Goal: Book appointment/travel/reservation

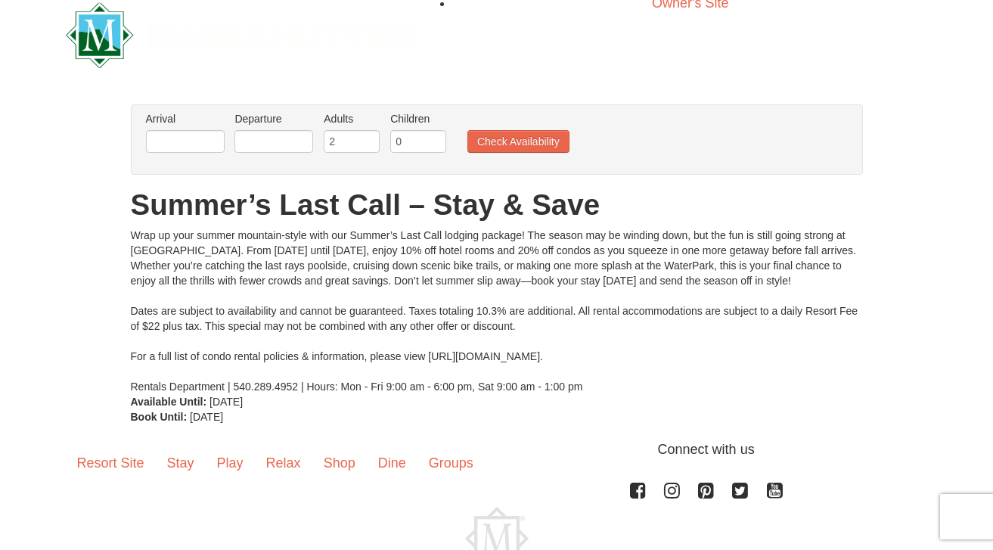
scroll to position [30, 0]
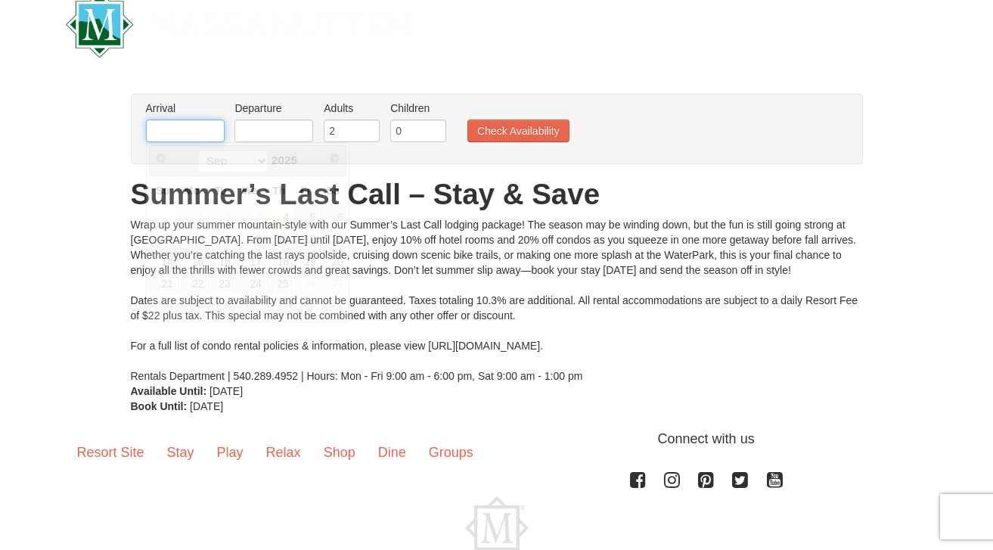
click at [196, 131] on input "text" at bounding box center [185, 130] width 79 height 23
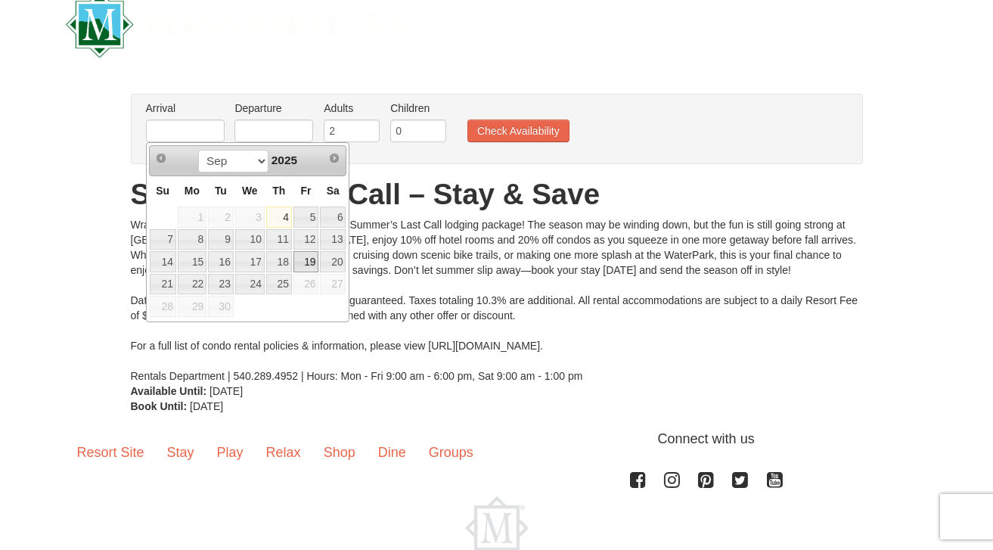
click at [308, 259] on link "19" at bounding box center [306, 261] width 26 height 21
type input "[DATE]"
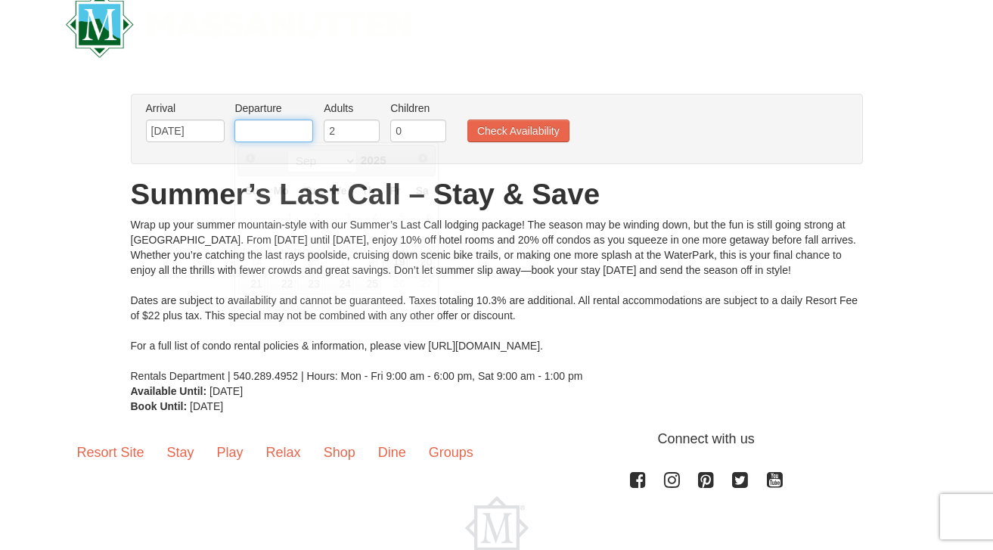
click at [284, 138] on input "text" at bounding box center [273, 130] width 79 height 23
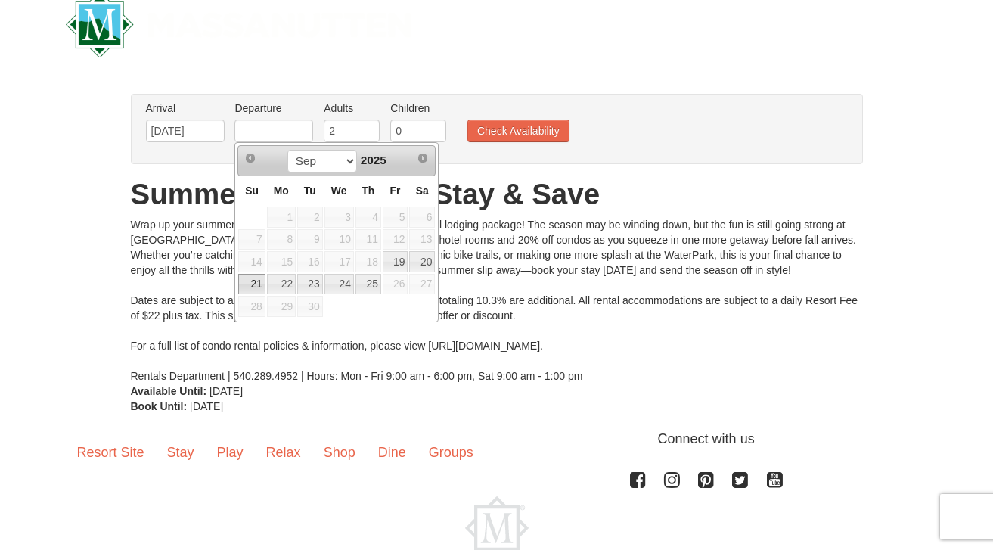
click at [253, 288] on link "21" at bounding box center [251, 284] width 26 height 21
type input "[DATE]"
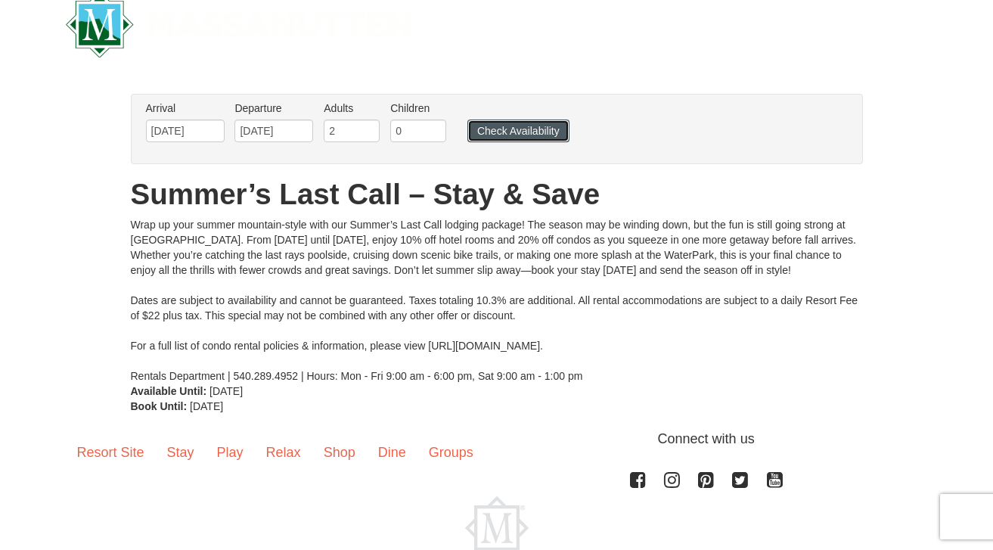
click at [476, 129] on button "Check Availability" at bounding box center [518, 130] width 102 height 23
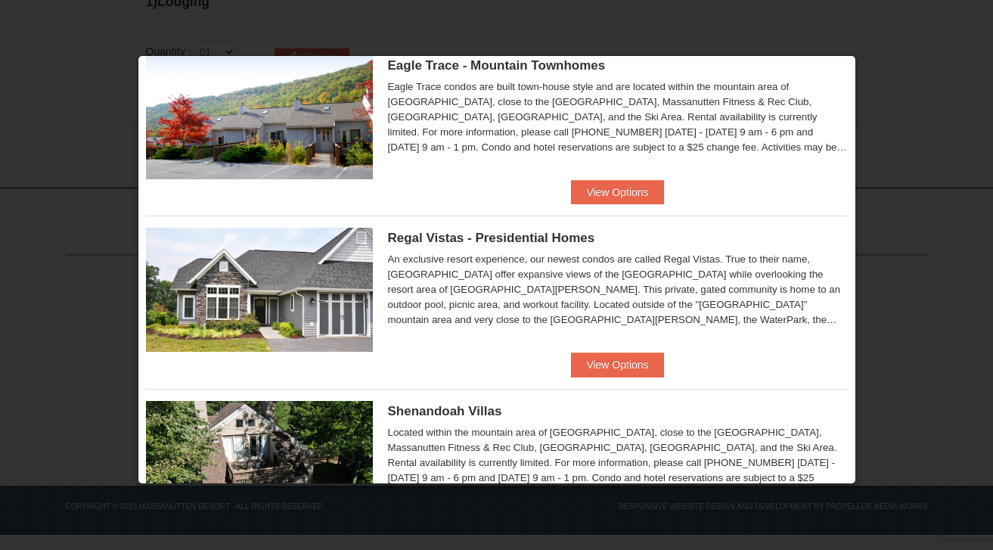
scroll to position [8, 0]
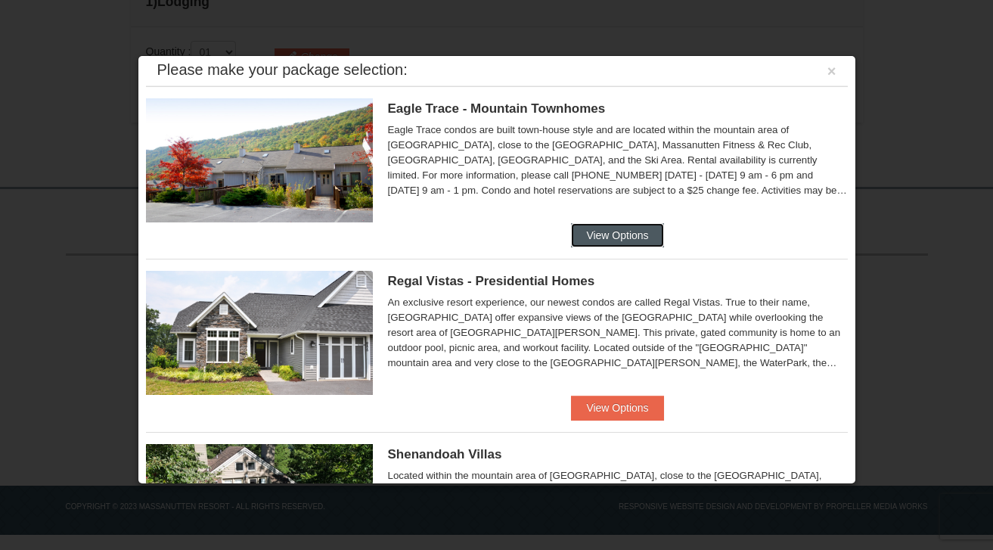
click at [622, 223] on button "View Options" at bounding box center [617, 235] width 92 height 24
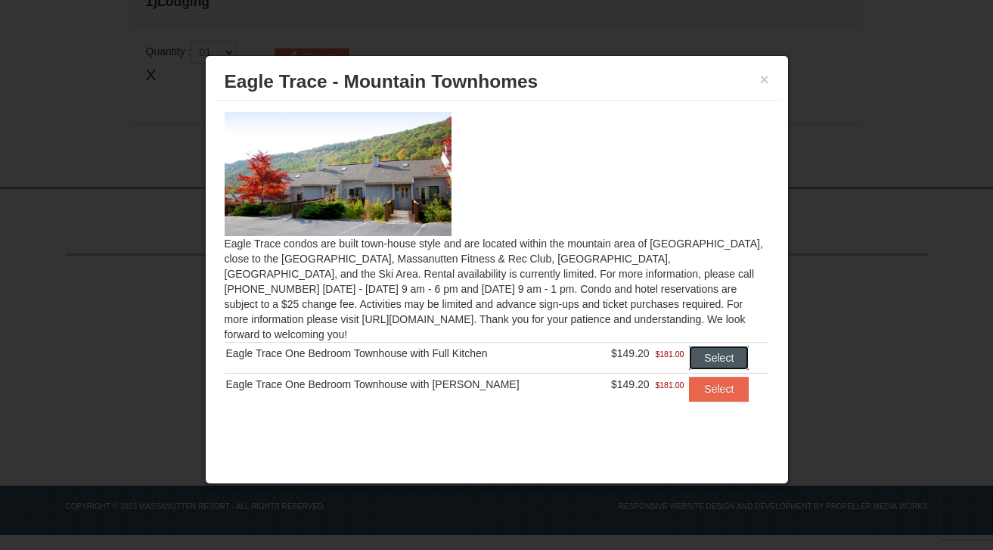
click at [705, 346] on button "Select" at bounding box center [719, 358] width 60 height 24
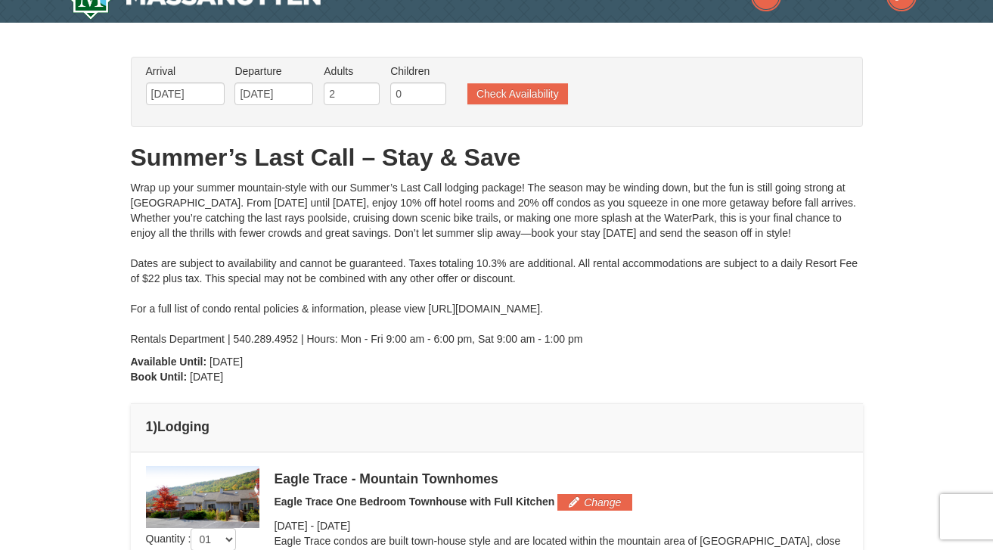
scroll to position [60, 0]
